Goal: Task Accomplishment & Management: Complete application form

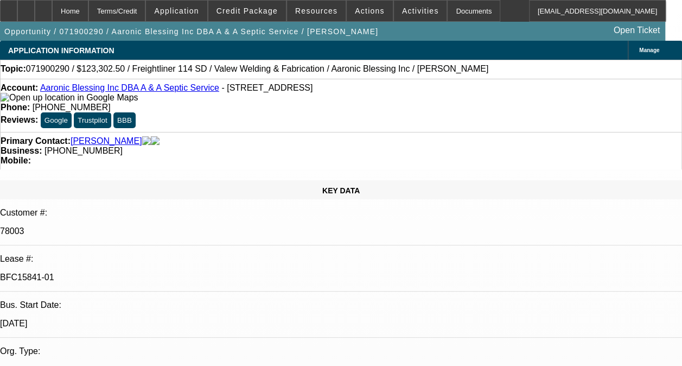
select select "0"
select select "0.1"
select select "0"
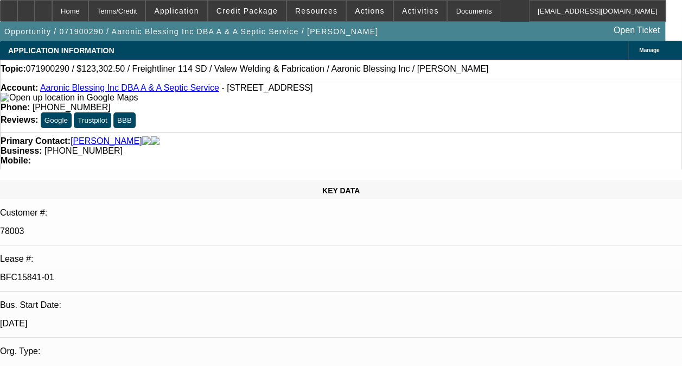
select select "0.1"
select select "0"
select select "0.1"
select select "0"
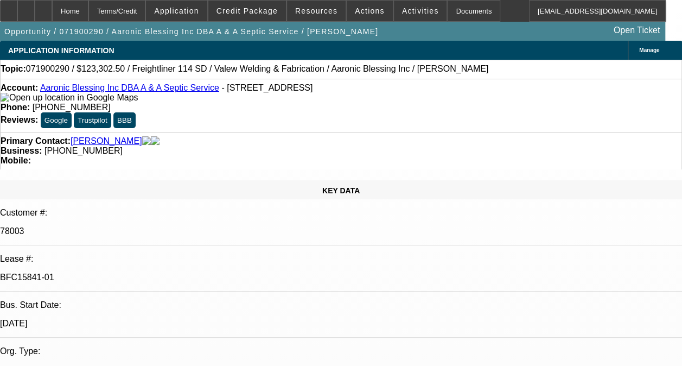
select select "0"
select select "0.1"
select select "1"
select select "2"
select select "4"
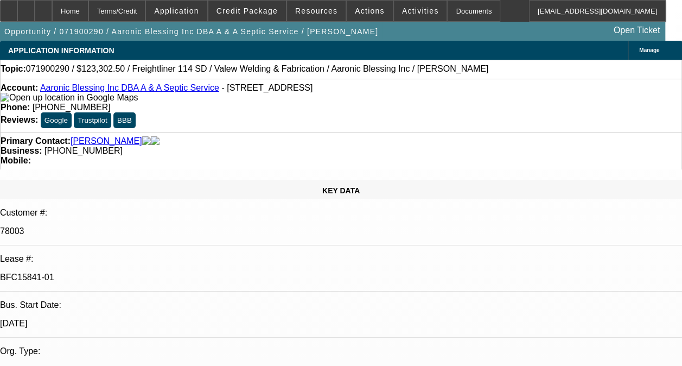
select select "1"
select select "2"
select select "4"
select select "1"
select select "2"
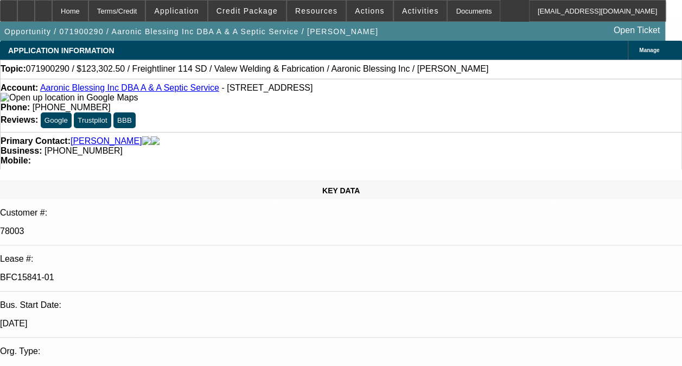
select select "4"
select select "1"
select select "2"
select select "4"
